Goal: Task Accomplishment & Management: Manage account settings

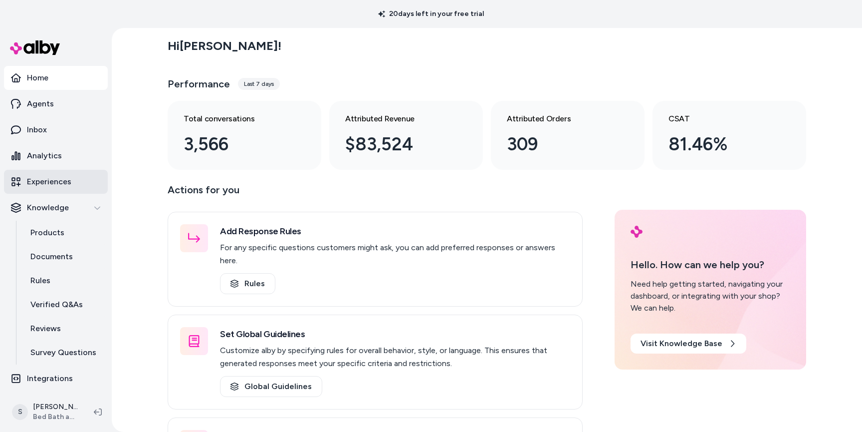
click at [43, 179] on p "Experiences" at bounding box center [49, 182] width 44 height 12
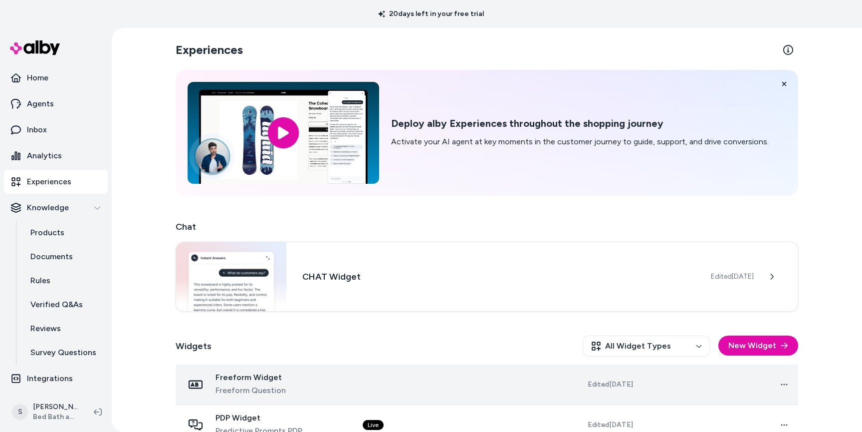
scroll to position [102, 0]
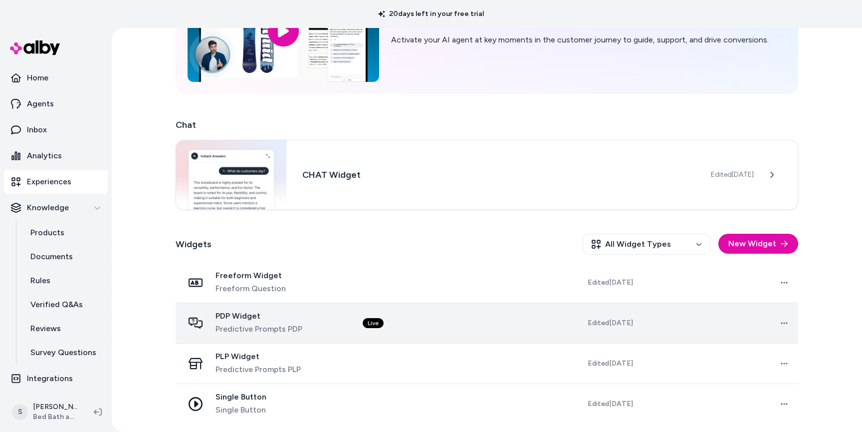
click at [250, 321] on div "PDP Widget Predictive Prompts PDP" at bounding box center [259, 323] width 87 height 24
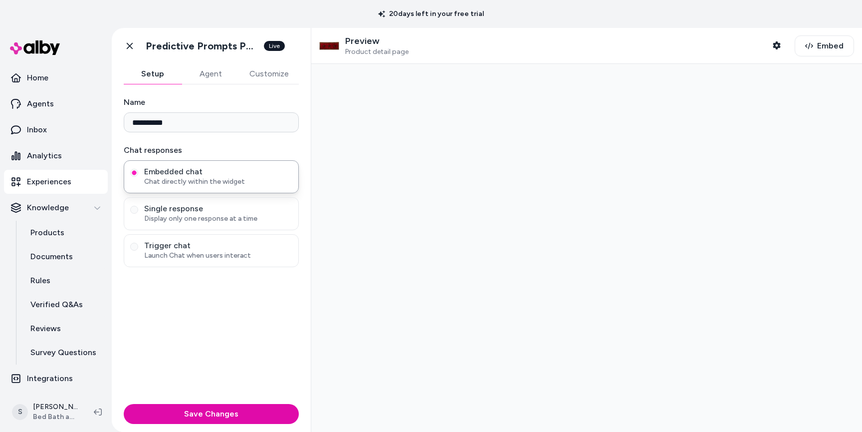
click at [254, 72] on button "Customize" at bounding box center [269, 74] width 59 height 20
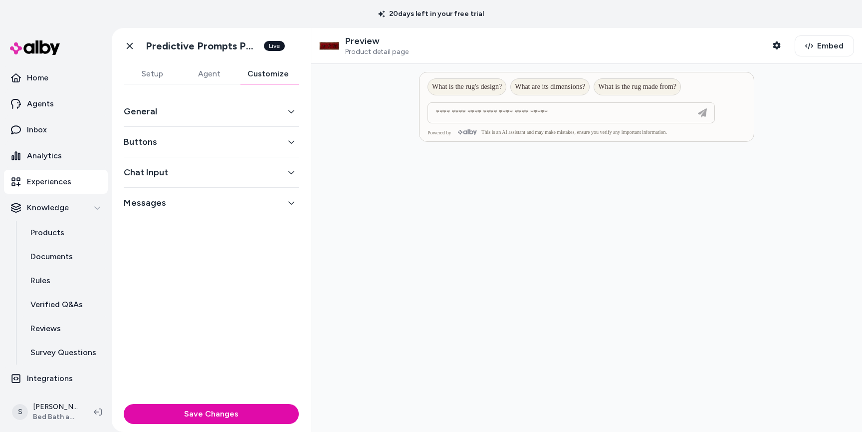
click at [193, 113] on button "General" at bounding box center [211, 111] width 175 height 14
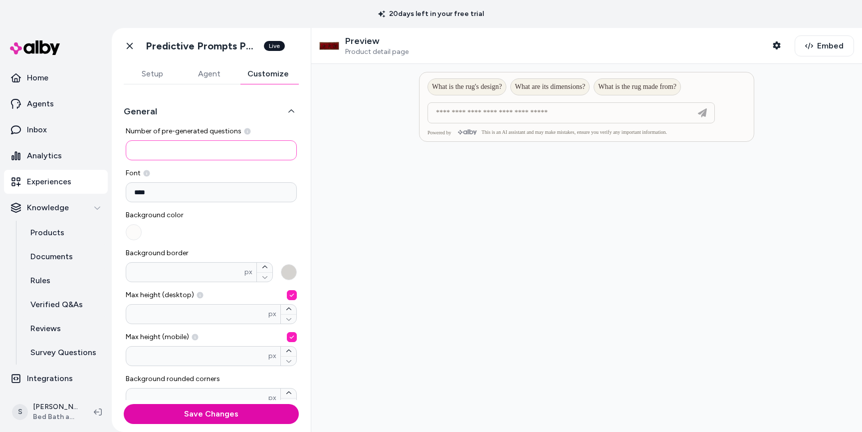
click at [171, 153] on input "*" at bounding box center [211, 150] width 171 height 20
type input "*"
click at [193, 411] on button "Save Changes" at bounding box center [211, 414] width 175 height 20
